Goal: Information Seeking & Learning: Learn about a topic

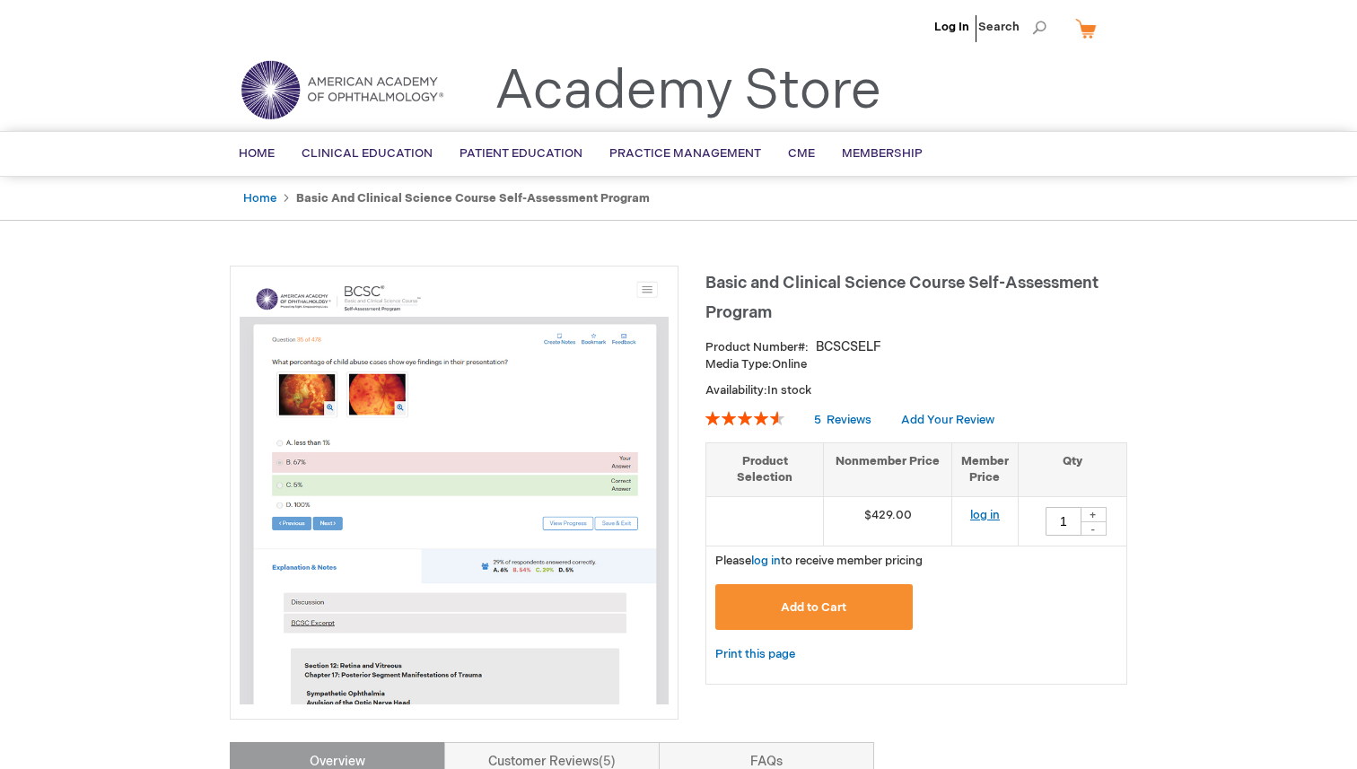
click at [982, 511] on link "log in" at bounding box center [985, 515] width 30 height 14
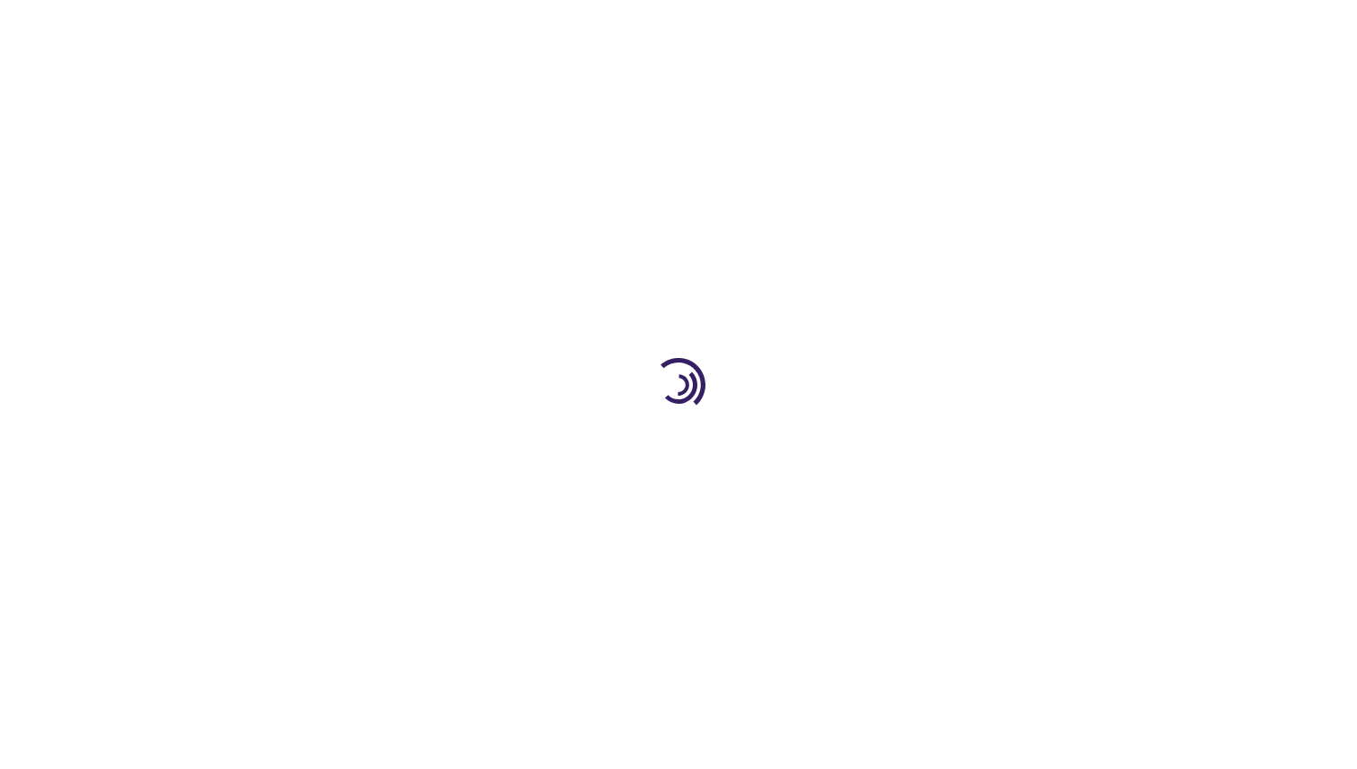
type input "1"
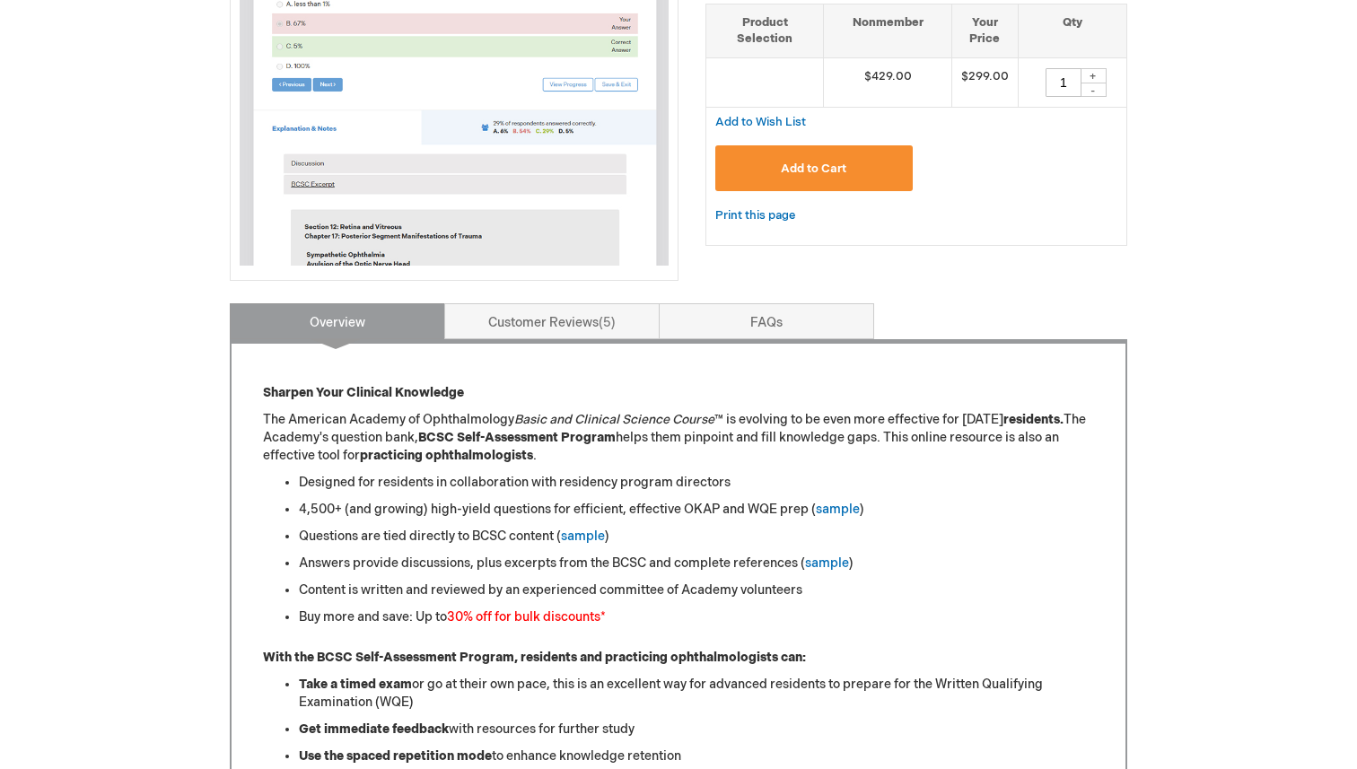
scroll to position [440, 0]
click at [583, 539] on link "sample" at bounding box center [583, 535] width 44 height 15
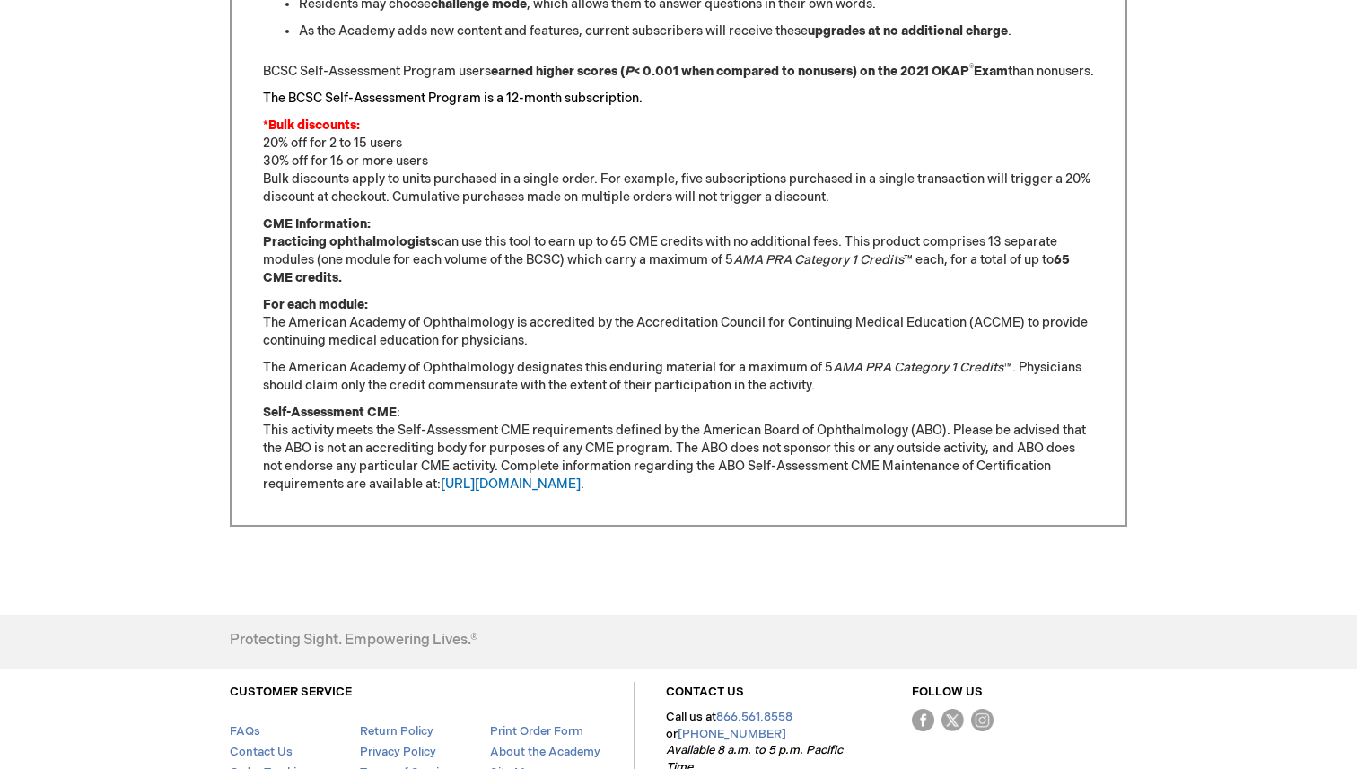
scroll to position [1447, 0]
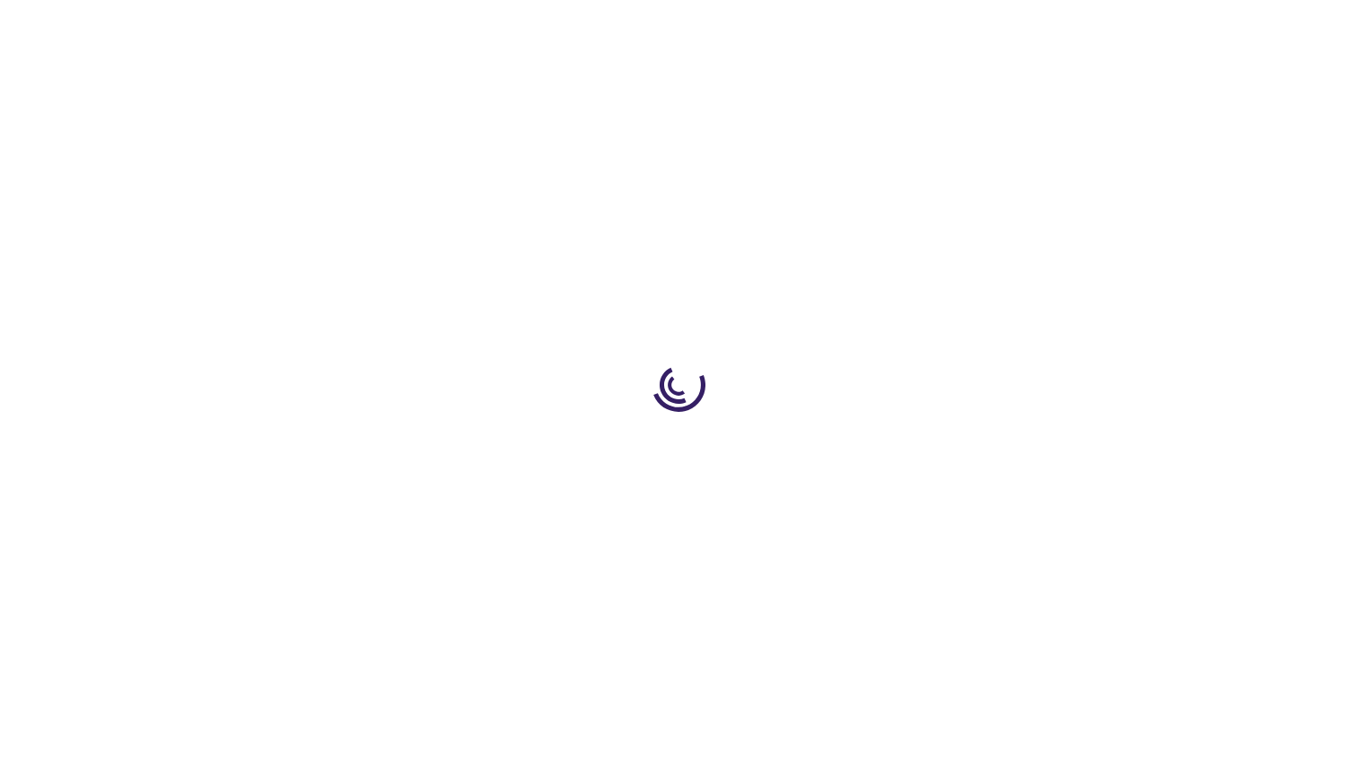
type input "1"
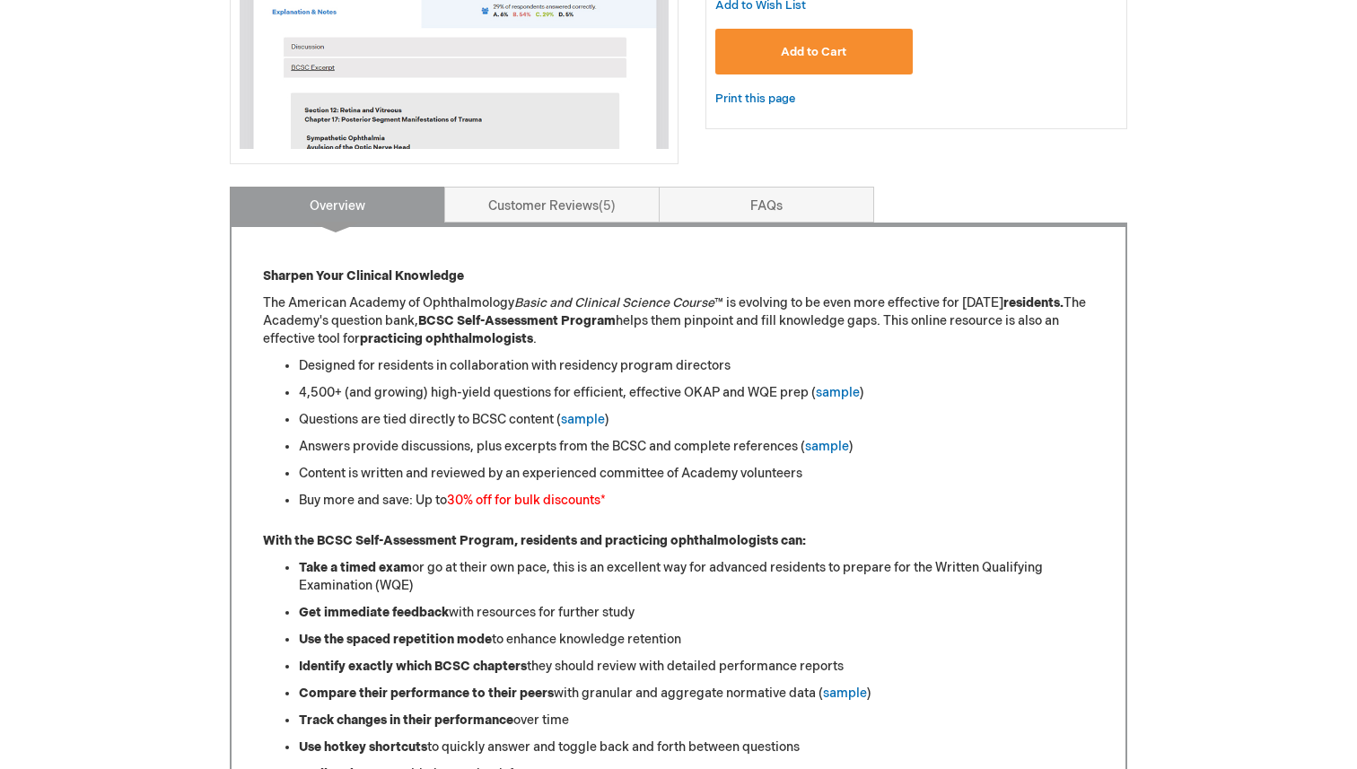
scroll to position [565, 0]
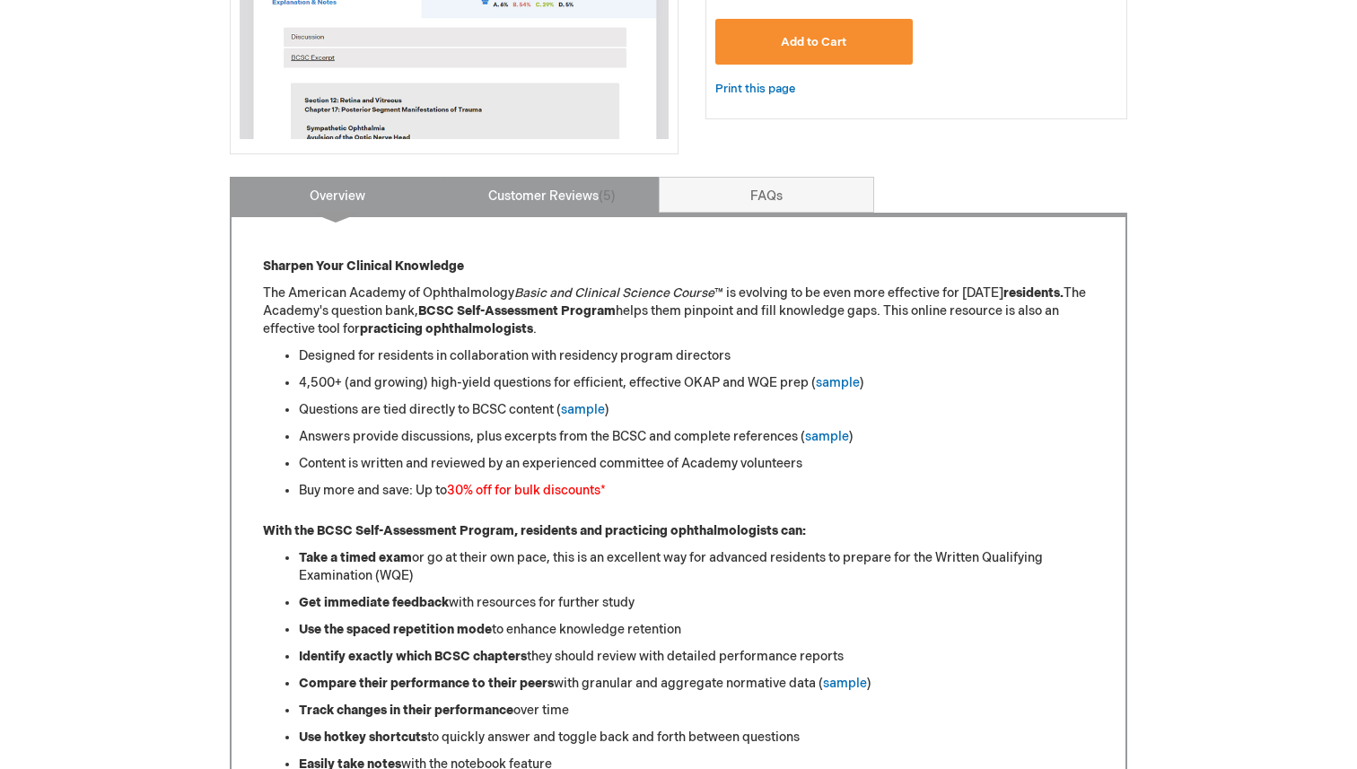
click at [582, 190] on link "Customer Reviews 5" at bounding box center [551, 195] width 215 height 36
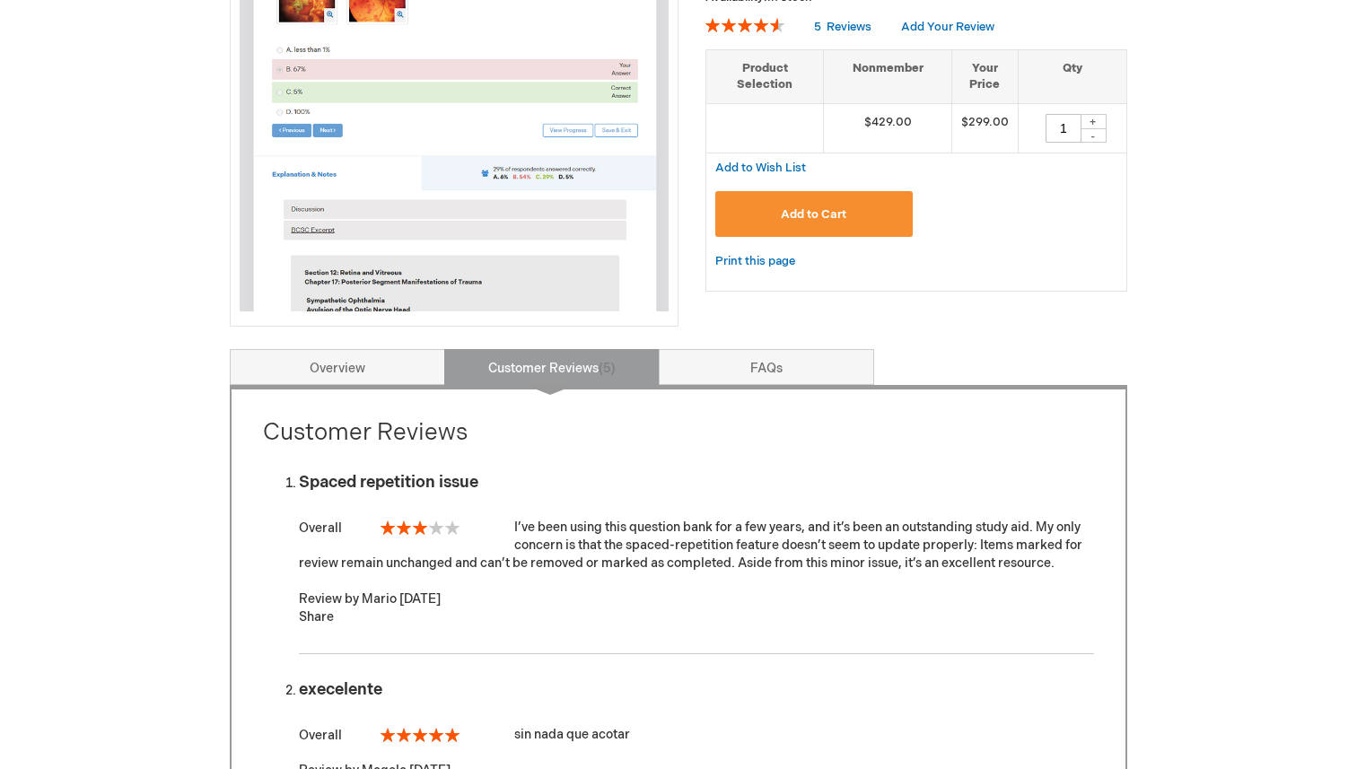
scroll to position [389, 0]
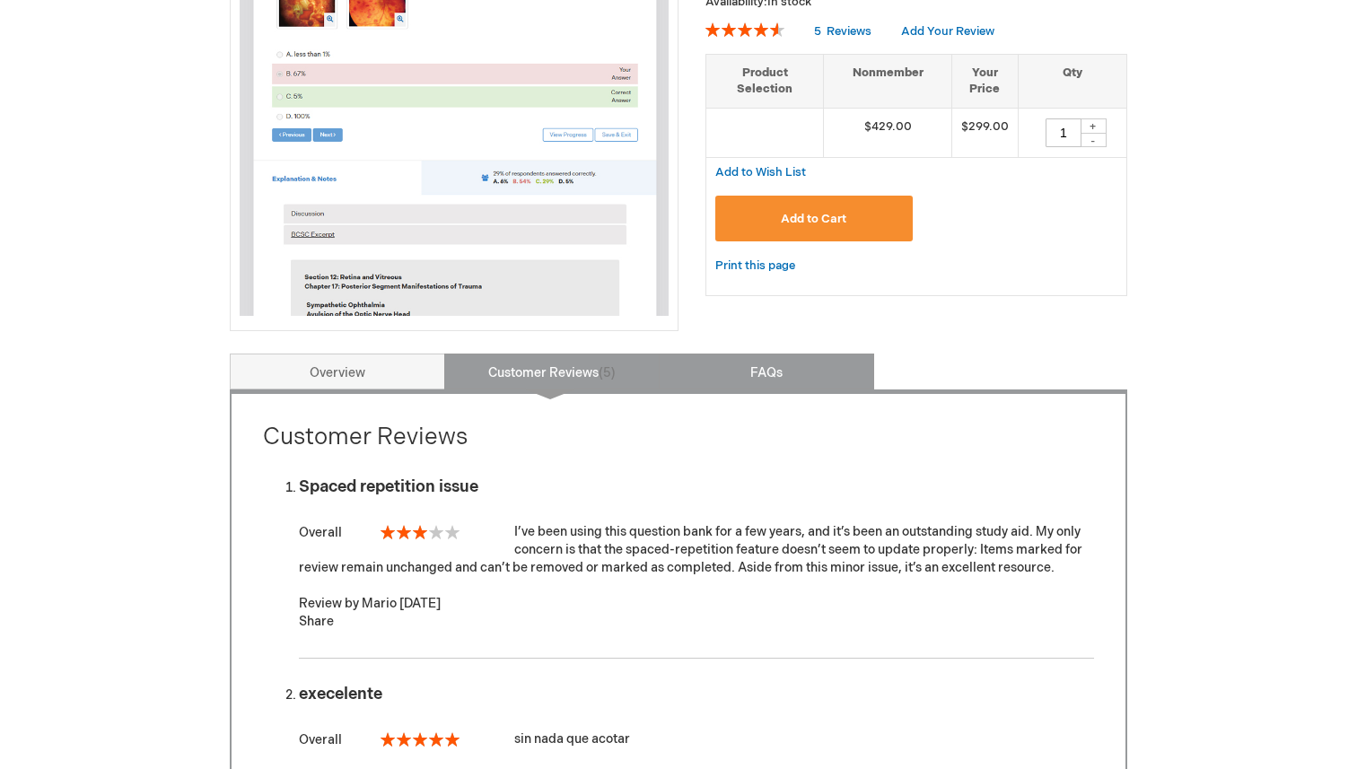
click at [773, 361] on link "FAQs" at bounding box center [766, 372] width 215 height 36
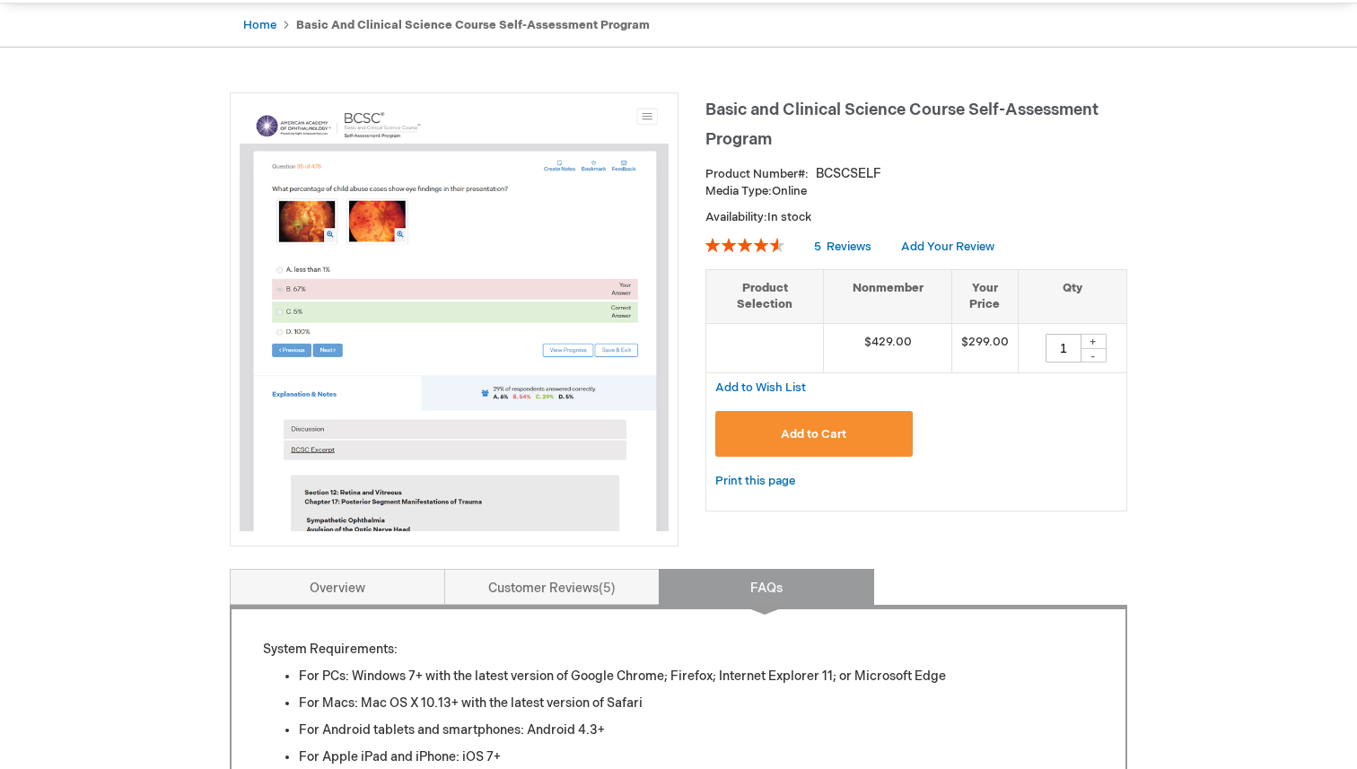
scroll to position [172, 0]
